Goal: Contribute content: Add original content to the website for others to see

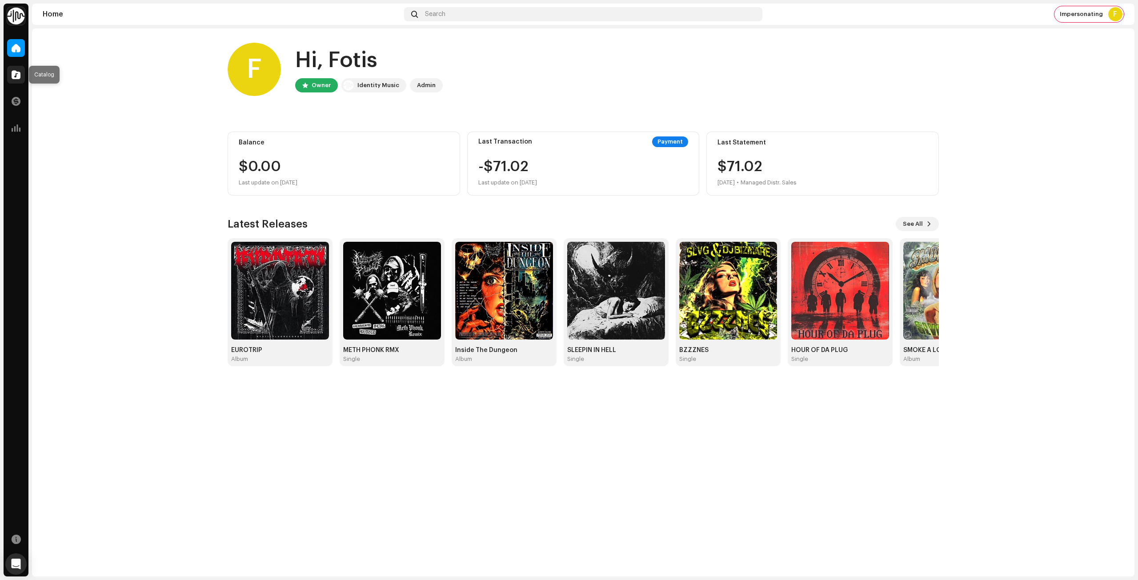
click at [12, 75] on span at bounding box center [16, 74] width 9 height 7
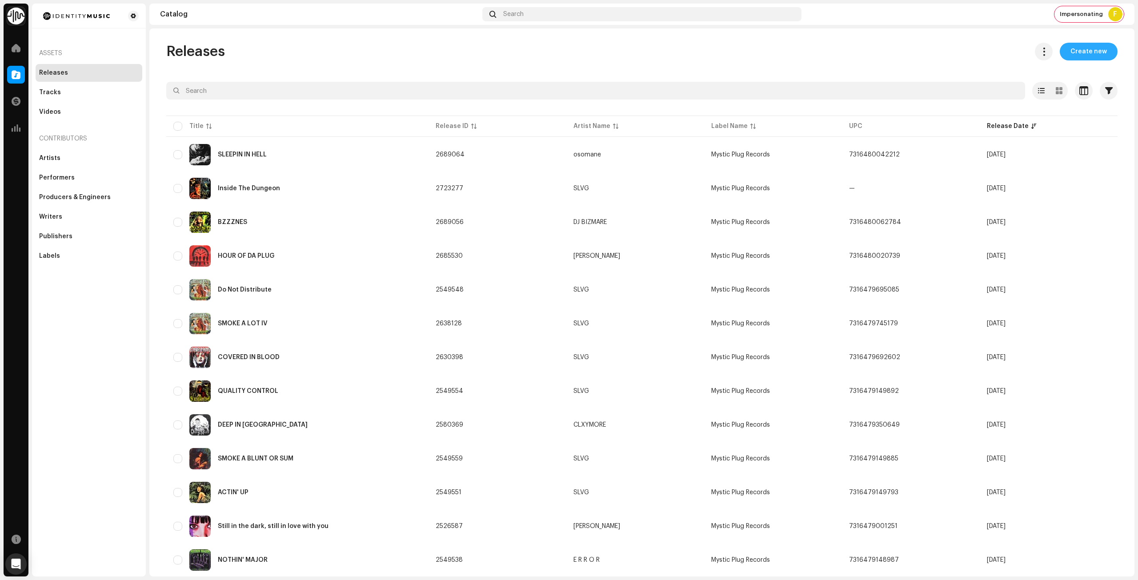
click at [1079, 45] on span "Create new" at bounding box center [1089, 52] width 36 height 18
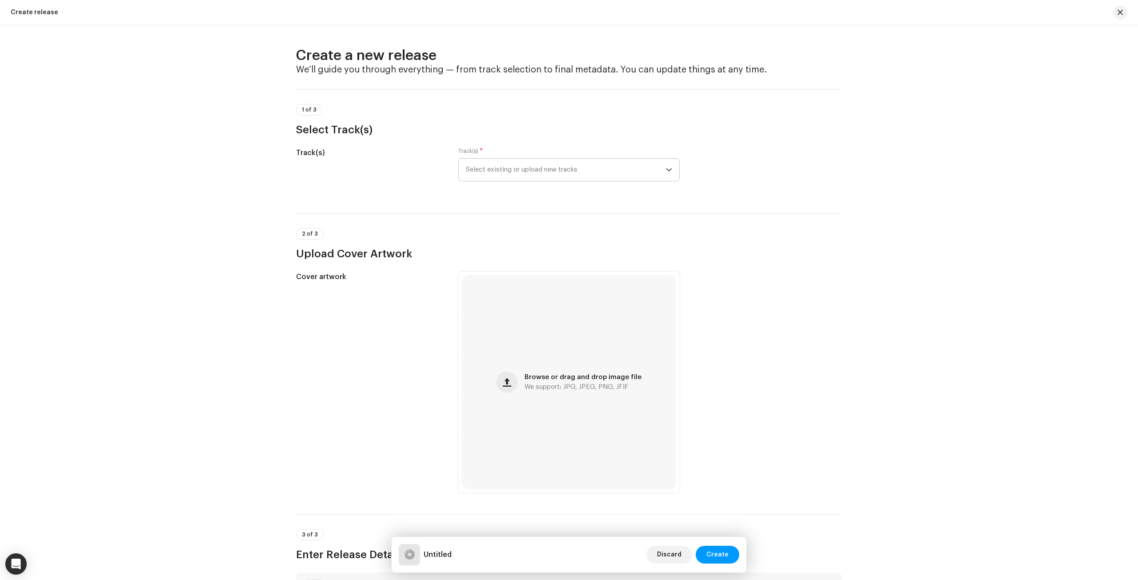
click at [657, 175] on span "Select existing or upload new tracks" at bounding box center [566, 170] width 200 height 22
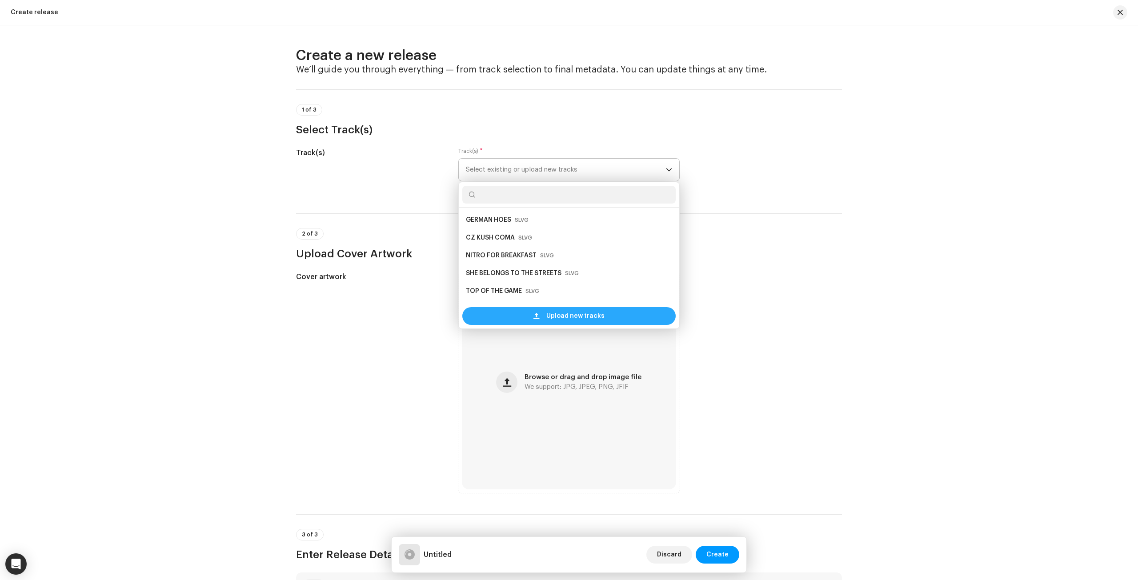
scroll to position [14, 0]
click at [620, 313] on div "Upload new tracks" at bounding box center [568, 316] width 213 height 18
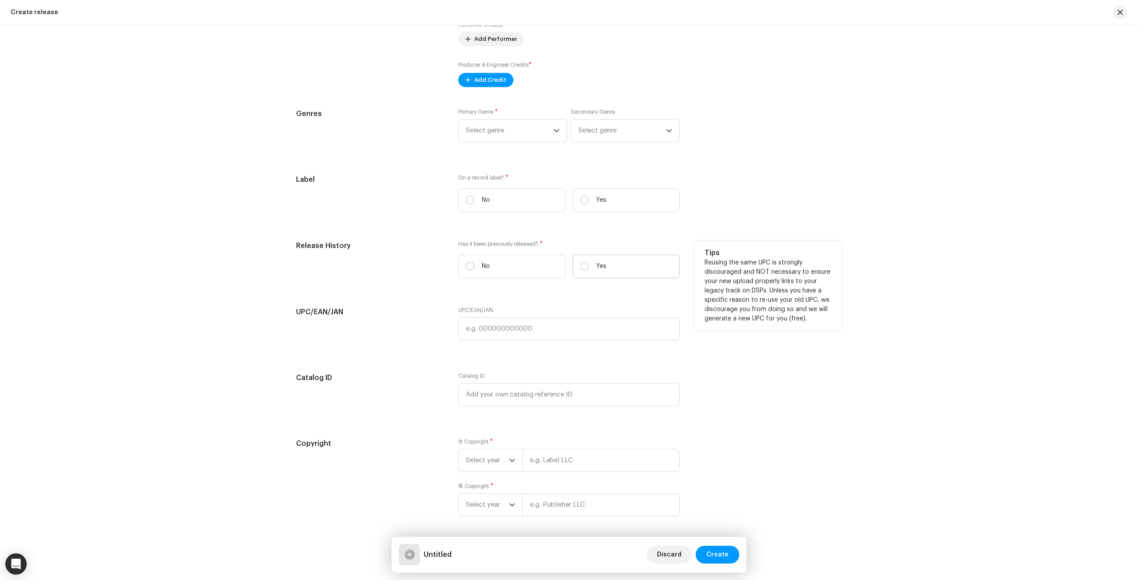
scroll to position [1151, 0]
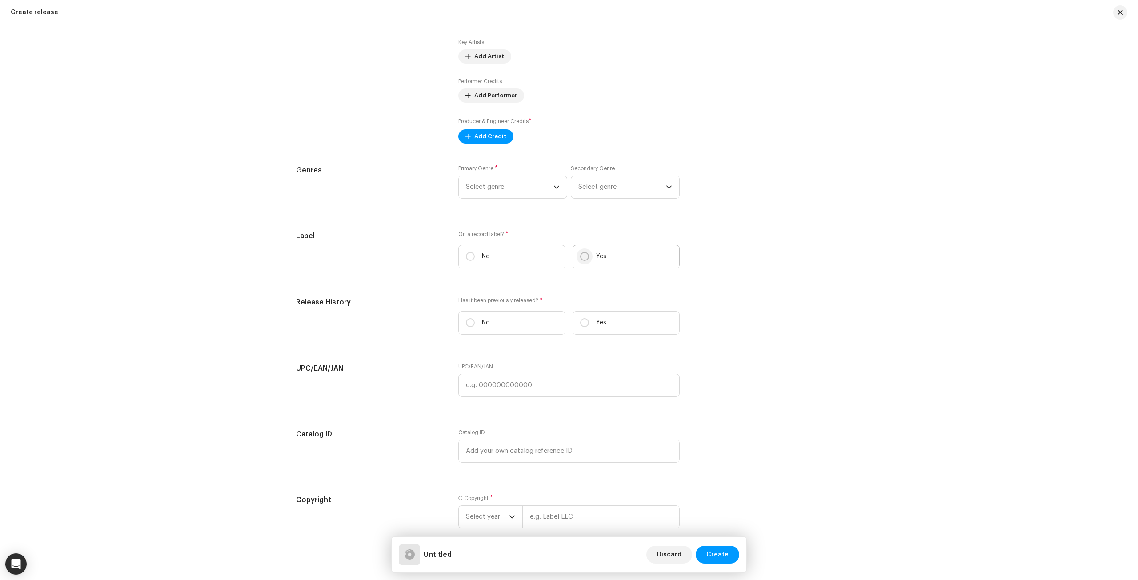
click at [584, 255] on input "Yes" at bounding box center [584, 256] width 9 height 9
radio input "true"
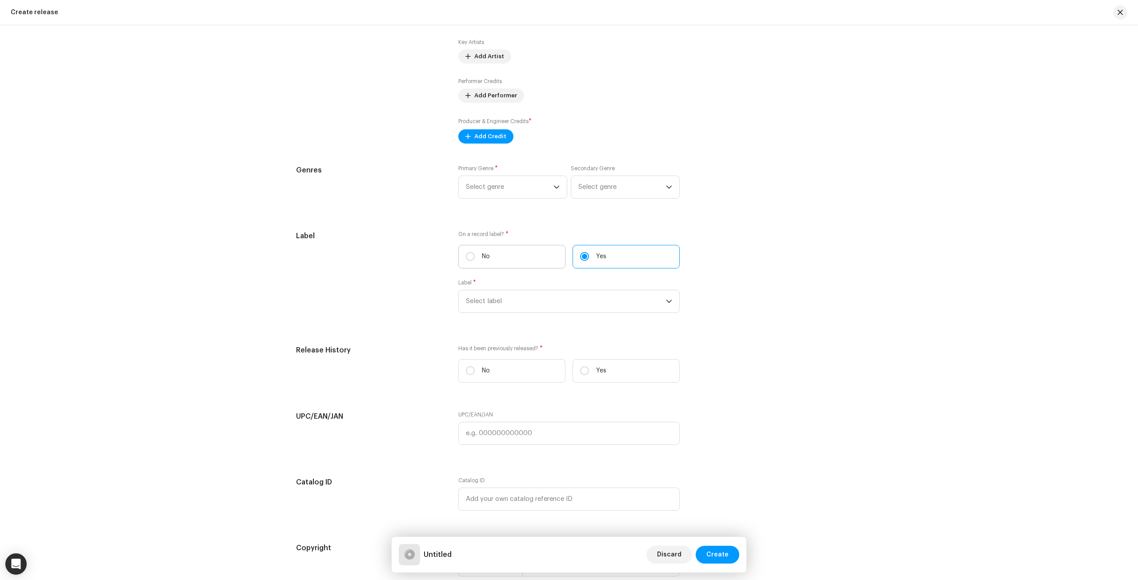
click at [485, 254] on p "No" at bounding box center [486, 256] width 8 height 9
click at [475, 254] on input "No" at bounding box center [470, 256] width 9 height 9
radio input "true"
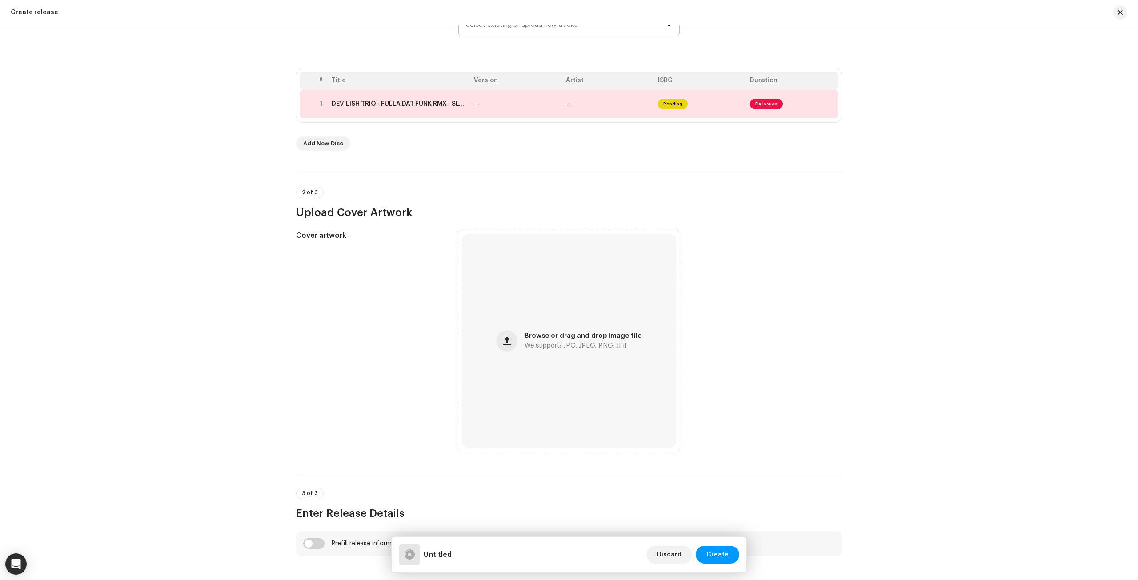
scroll to position [129, 0]
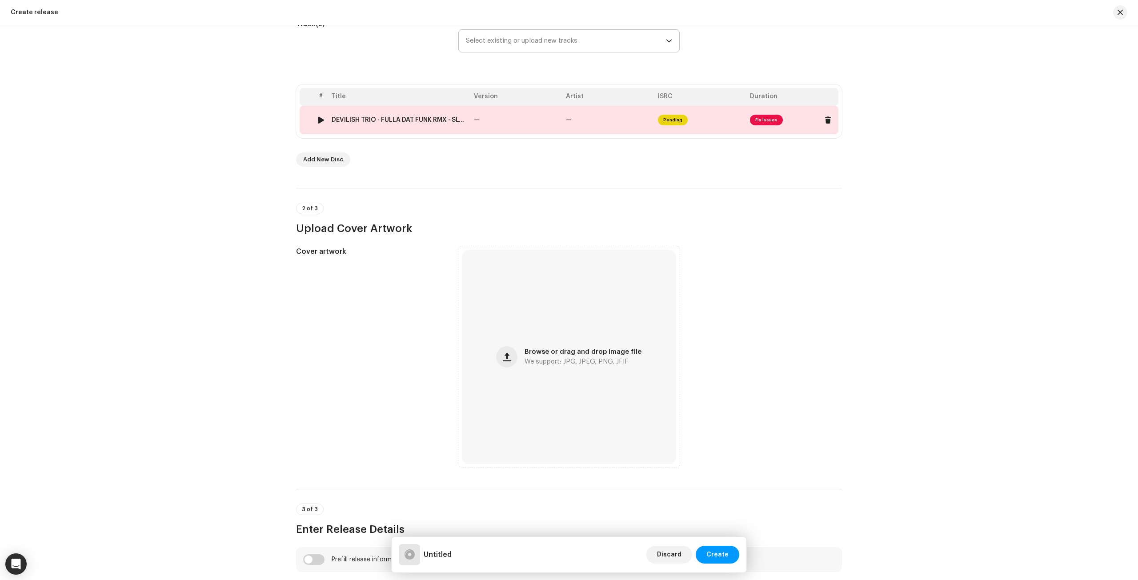
click at [528, 120] on td "—" at bounding box center [516, 120] width 92 height 28
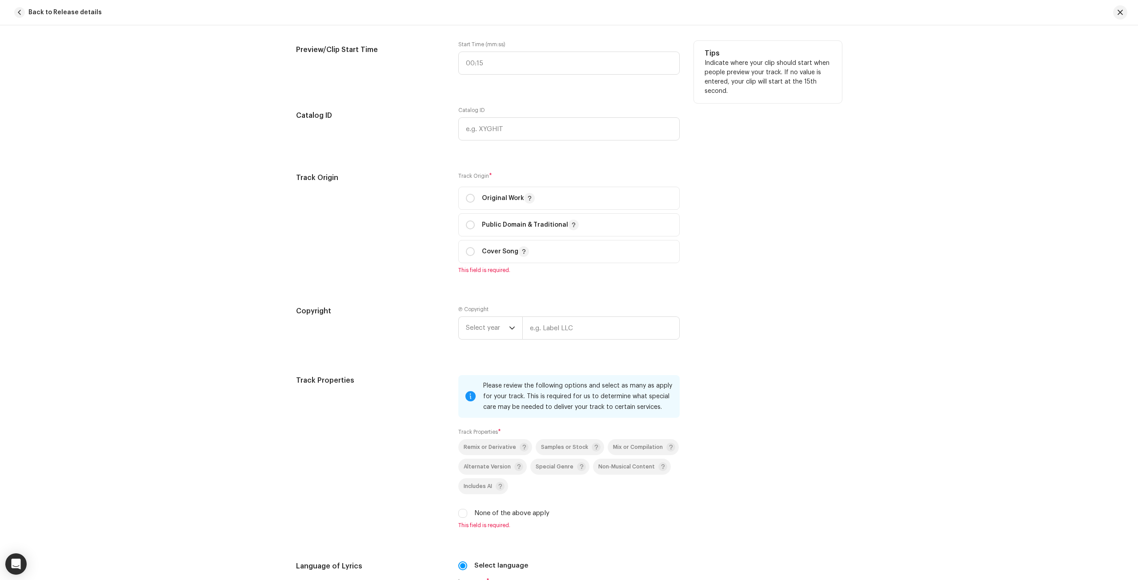
scroll to position [883, 0]
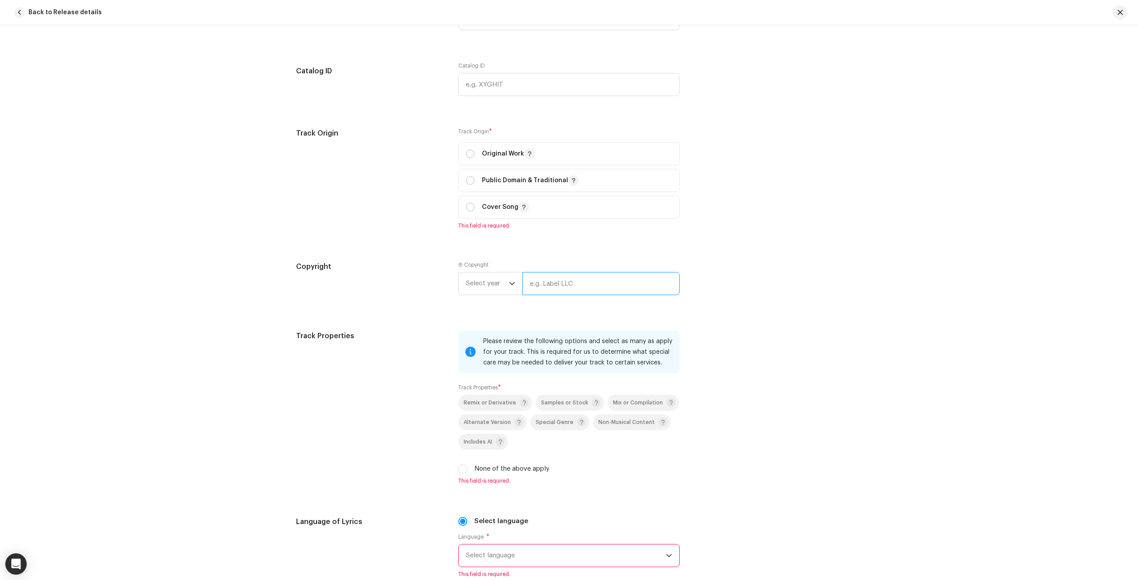
click at [573, 282] on input "text" at bounding box center [600, 283] width 157 height 23
click at [797, 284] on div "Copyright Ⓟ Copyright Select year" at bounding box center [569, 285] width 546 height 48
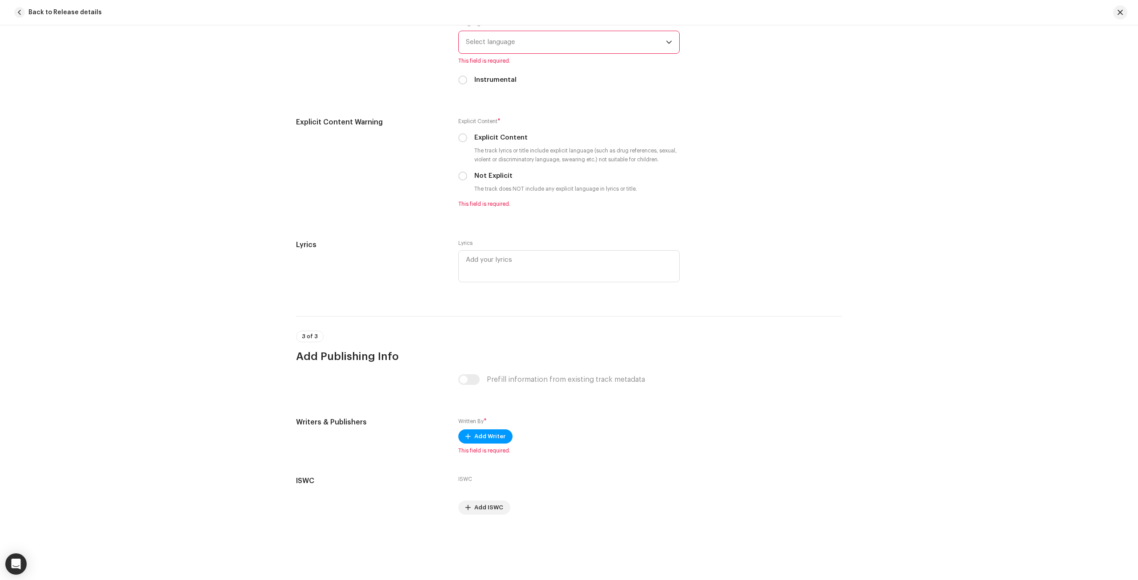
scroll to position [1416, 0]
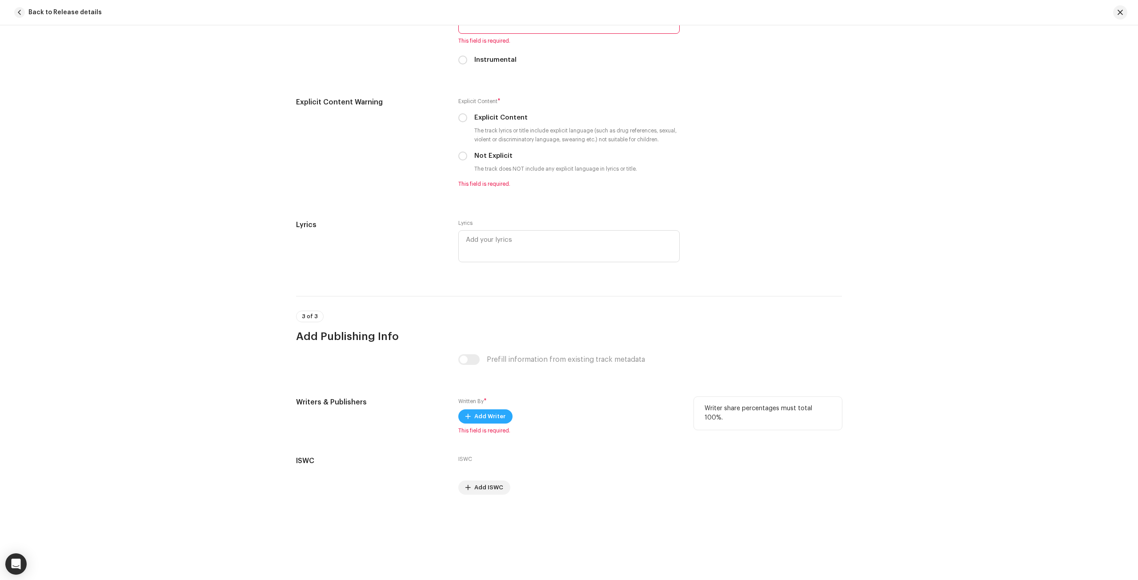
click at [498, 417] on span "Add Writer" at bounding box center [489, 417] width 31 height 18
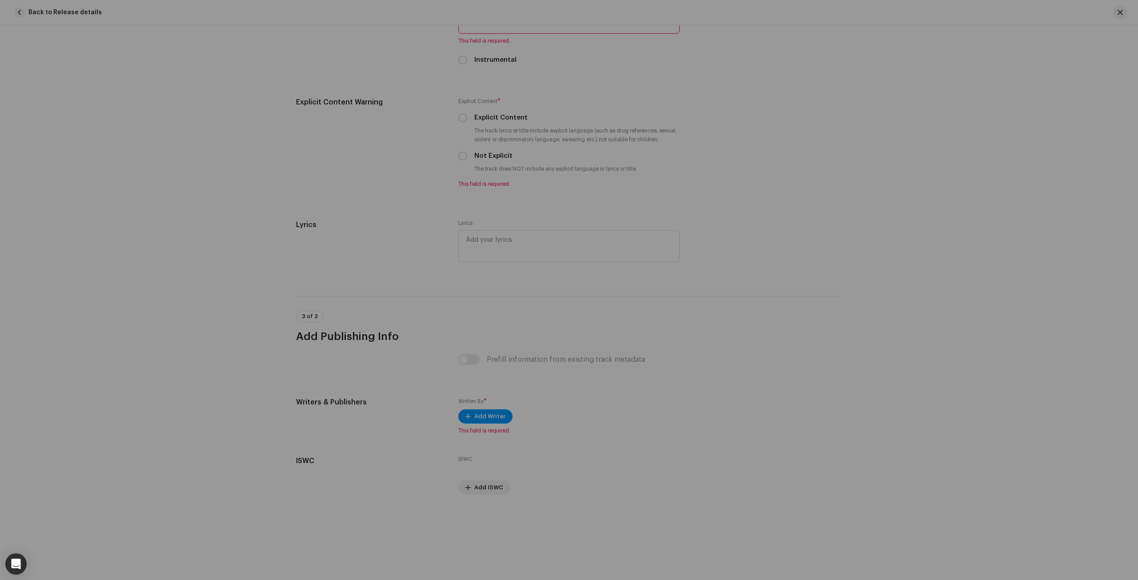
click at [946, 259] on div "Add Writer Writer Name ( MUST be a person's name and not an artist name) * Sele…" at bounding box center [569, 290] width 1138 height 580
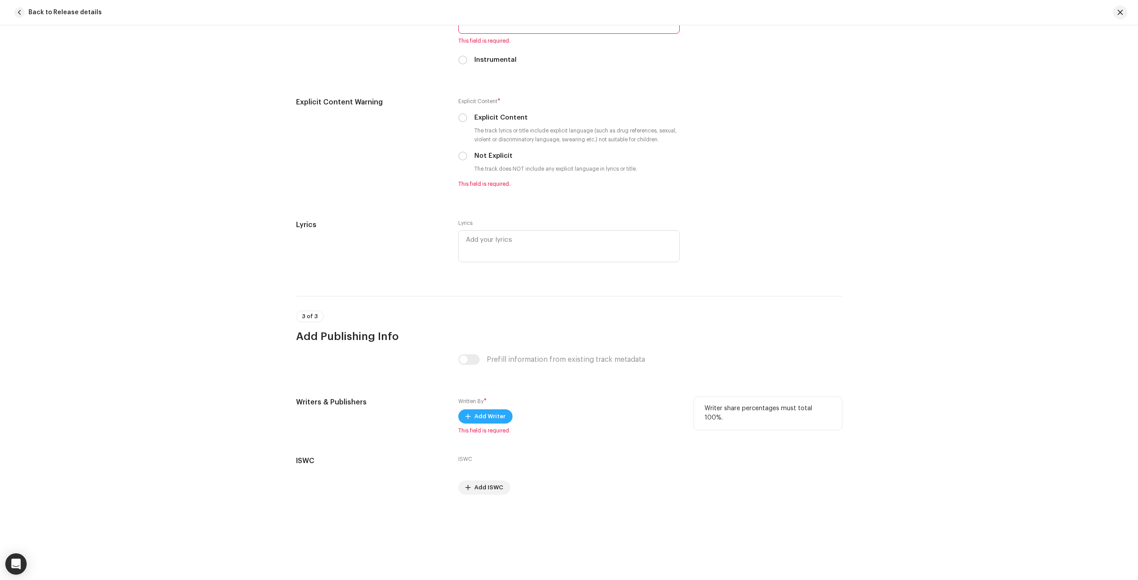
click at [489, 417] on span "Add Writer" at bounding box center [489, 417] width 31 height 18
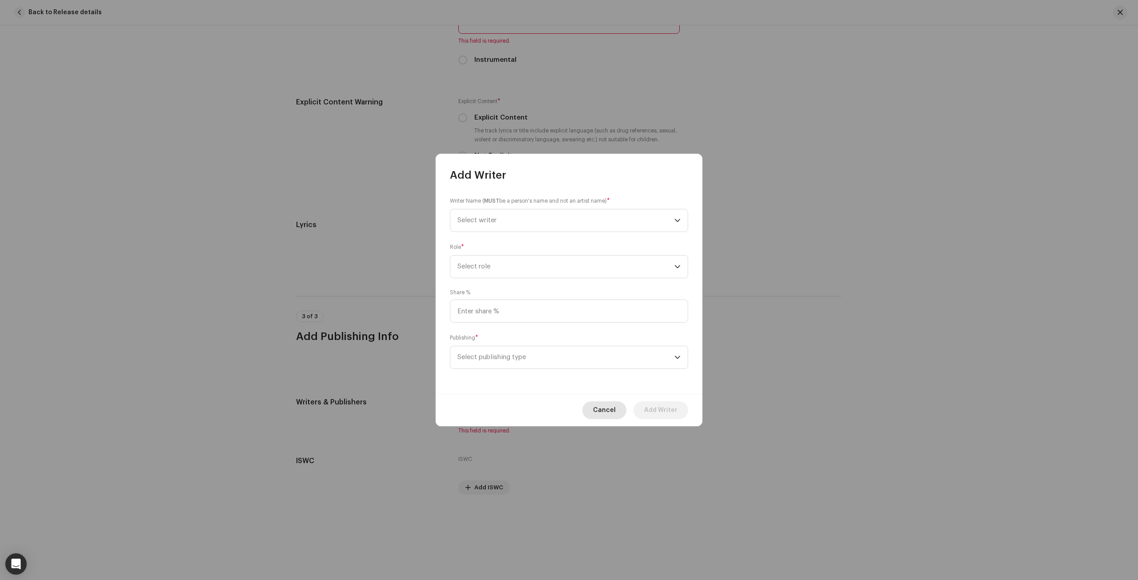
click at [610, 414] on span "Cancel" at bounding box center [604, 410] width 23 height 18
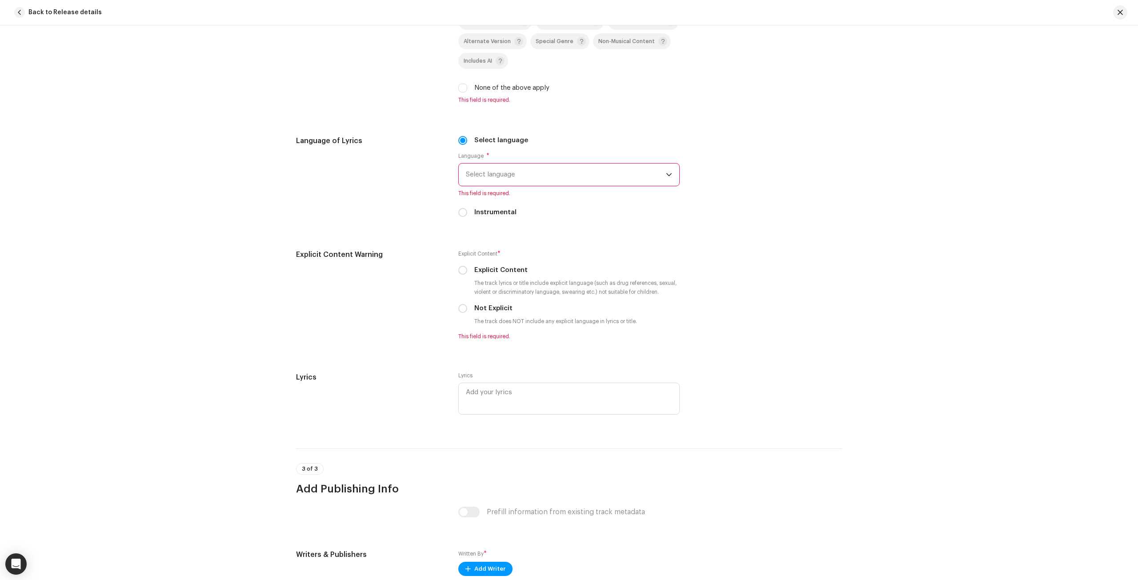
scroll to position [1150, 0]
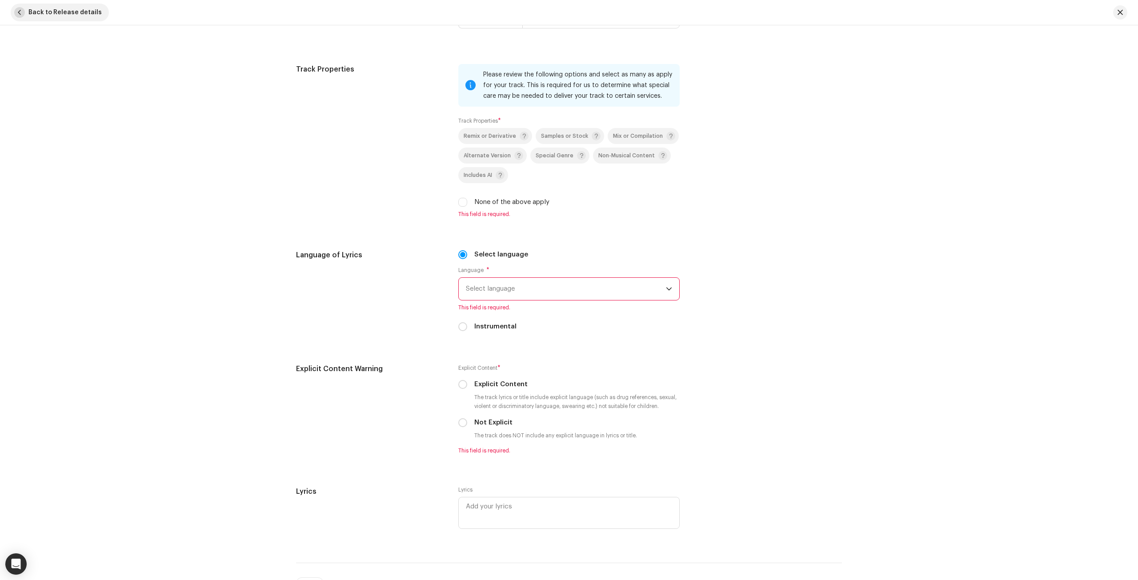
click at [54, 17] on span "Back to Release details" at bounding box center [64, 13] width 73 height 18
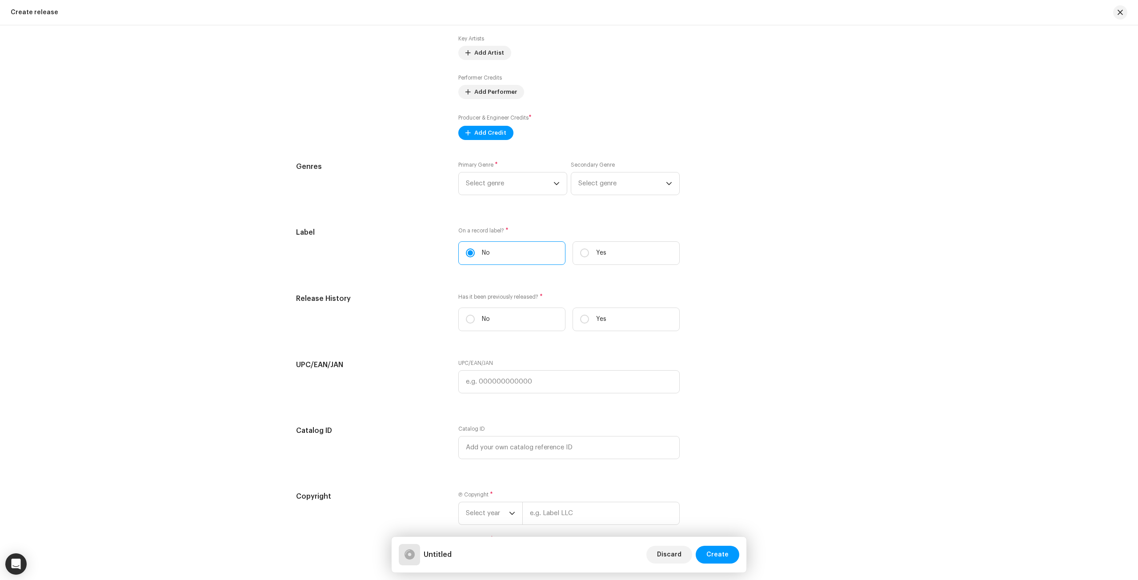
scroll to position [1240, 0]
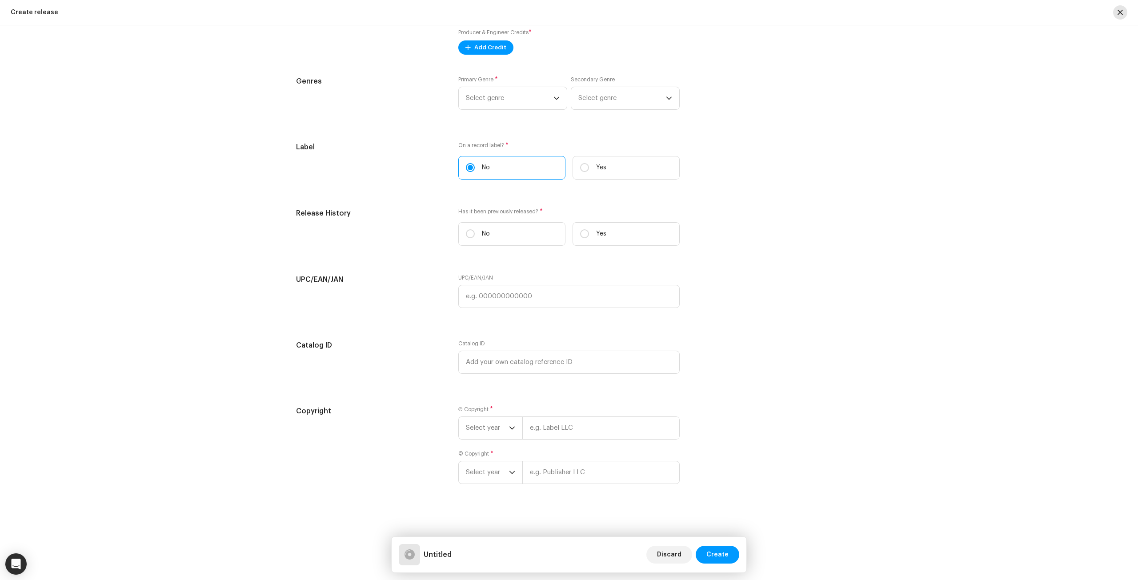
click at [1117, 13] on button "button" at bounding box center [1120, 12] width 14 height 14
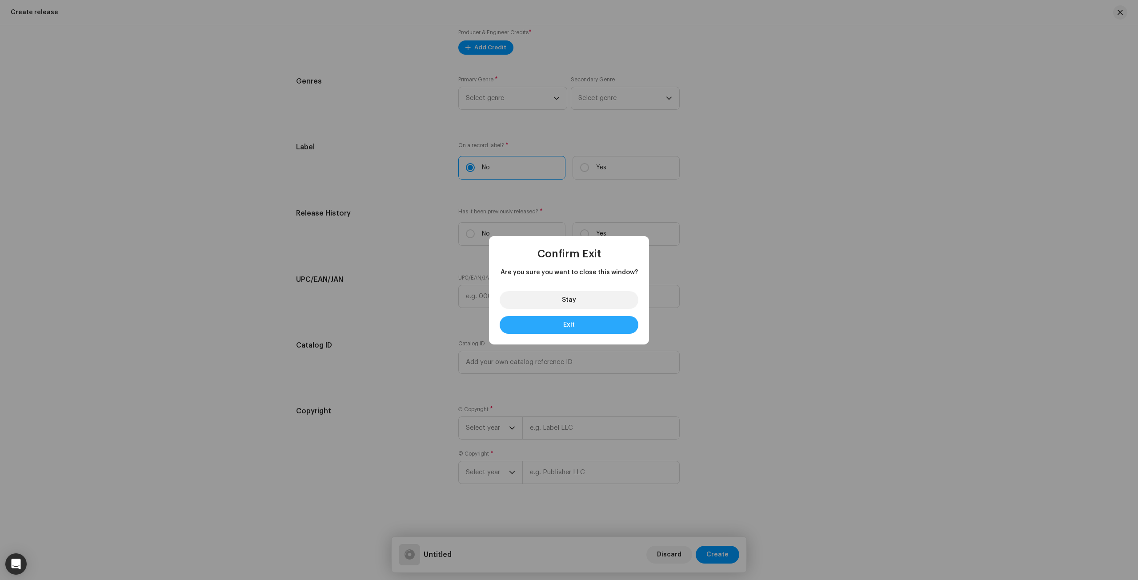
click at [572, 326] on span "Exit" at bounding box center [569, 325] width 12 height 6
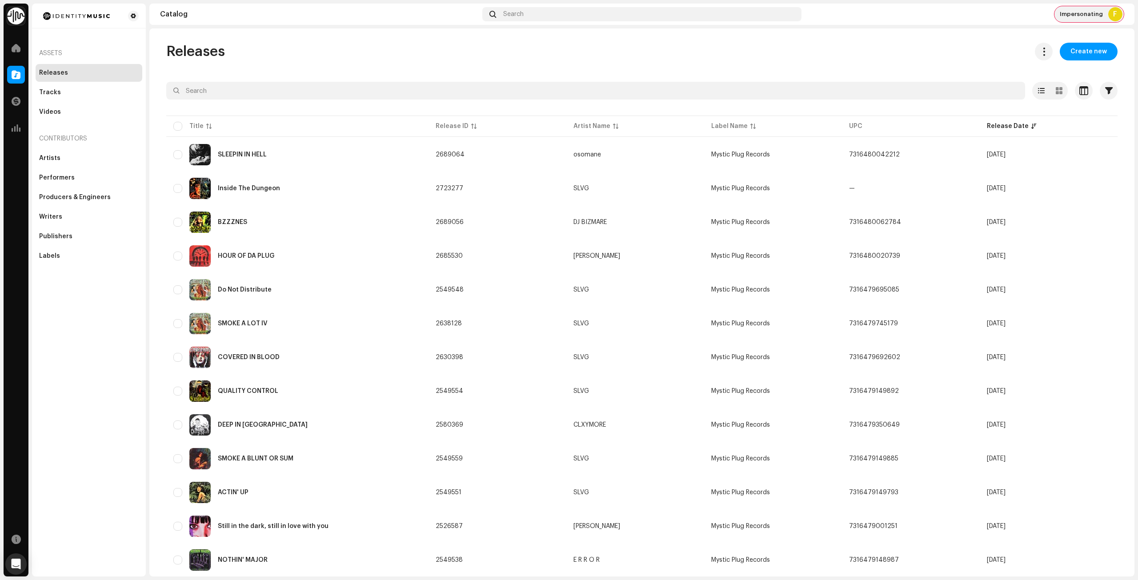
click at [1085, 13] on span "Impersonating" at bounding box center [1081, 14] width 43 height 7
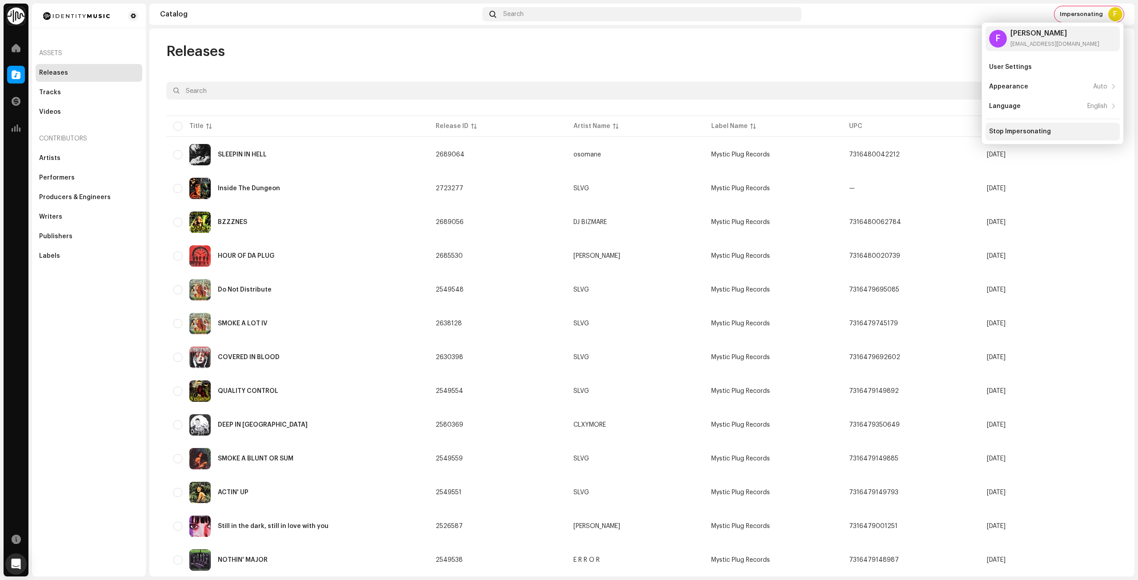
click at [1031, 128] on div "Stop Impersonating" at bounding box center [1020, 131] width 62 height 7
